Goal: Information Seeking & Learning: Learn about a topic

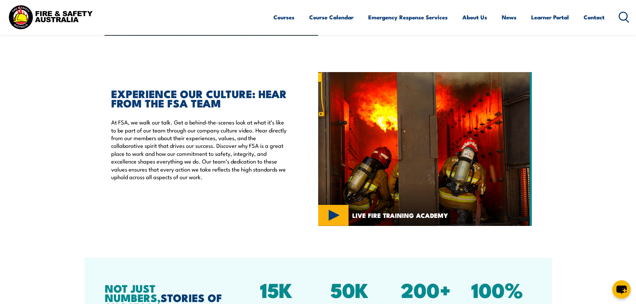
scroll to position [1781, 0]
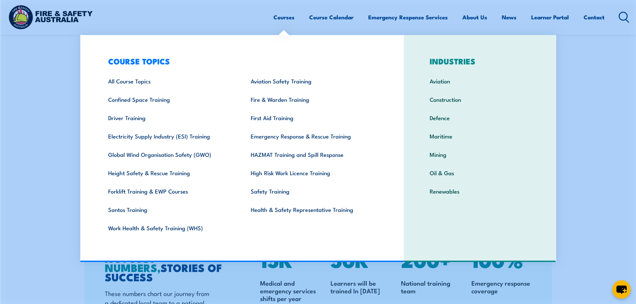
click at [164, 193] on link "Forklift Training & EWP Courses" at bounding box center [169, 191] width 143 height 18
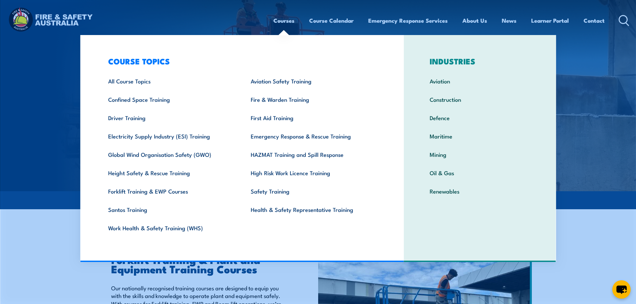
click at [130, 211] on link "Santos Training" at bounding box center [169, 209] width 143 height 18
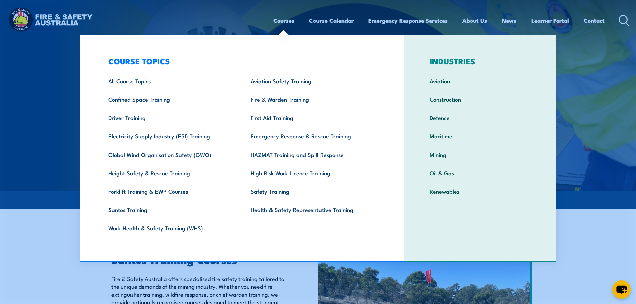
click at [434, 120] on link "Defence" at bounding box center [479, 118] width 121 height 18
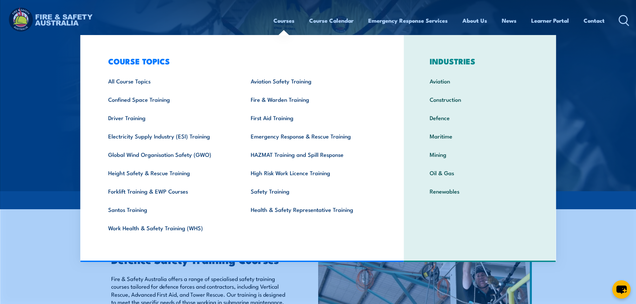
click at [267, 101] on link "Fire & Warden Training" at bounding box center [311, 99] width 143 height 18
